Goal: Check status: Check status

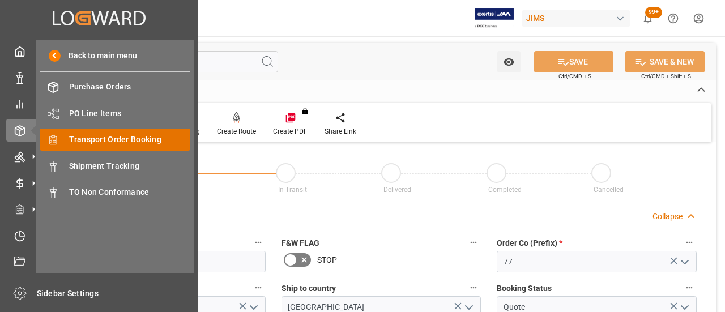
click at [117, 136] on span "Transport Order Booking" at bounding box center [130, 140] width 122 height 12
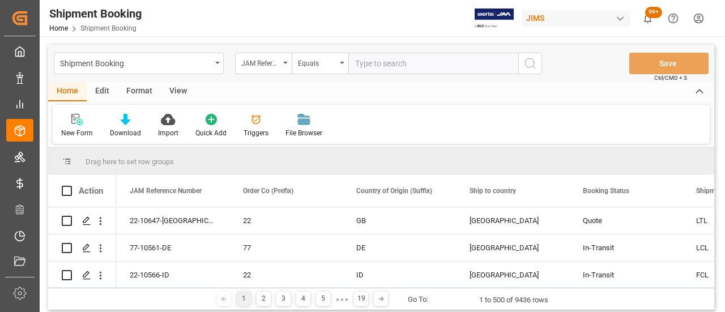
click at [431, 65] on input "text" at bounding box center [433, 64] width 170 height 22
type input "77-10425-CN"
click at [524, 65] on icon "search button" at bounding box center [530, 64] width 14 height 14
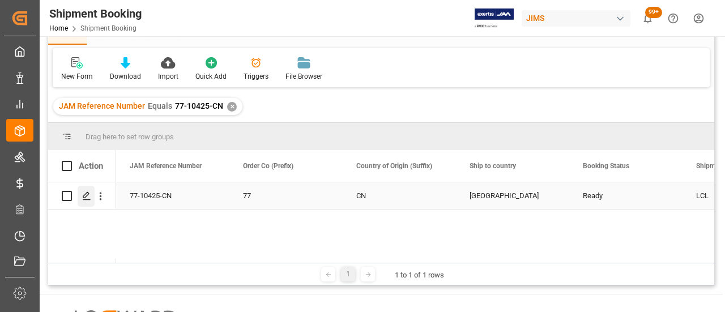
click at [84, 202] on div "Press SPACE to select this row." at bounding box center [86, 196] width 17 height 21
